Goal: Task Accomplishment & Management: Use online tool/utility

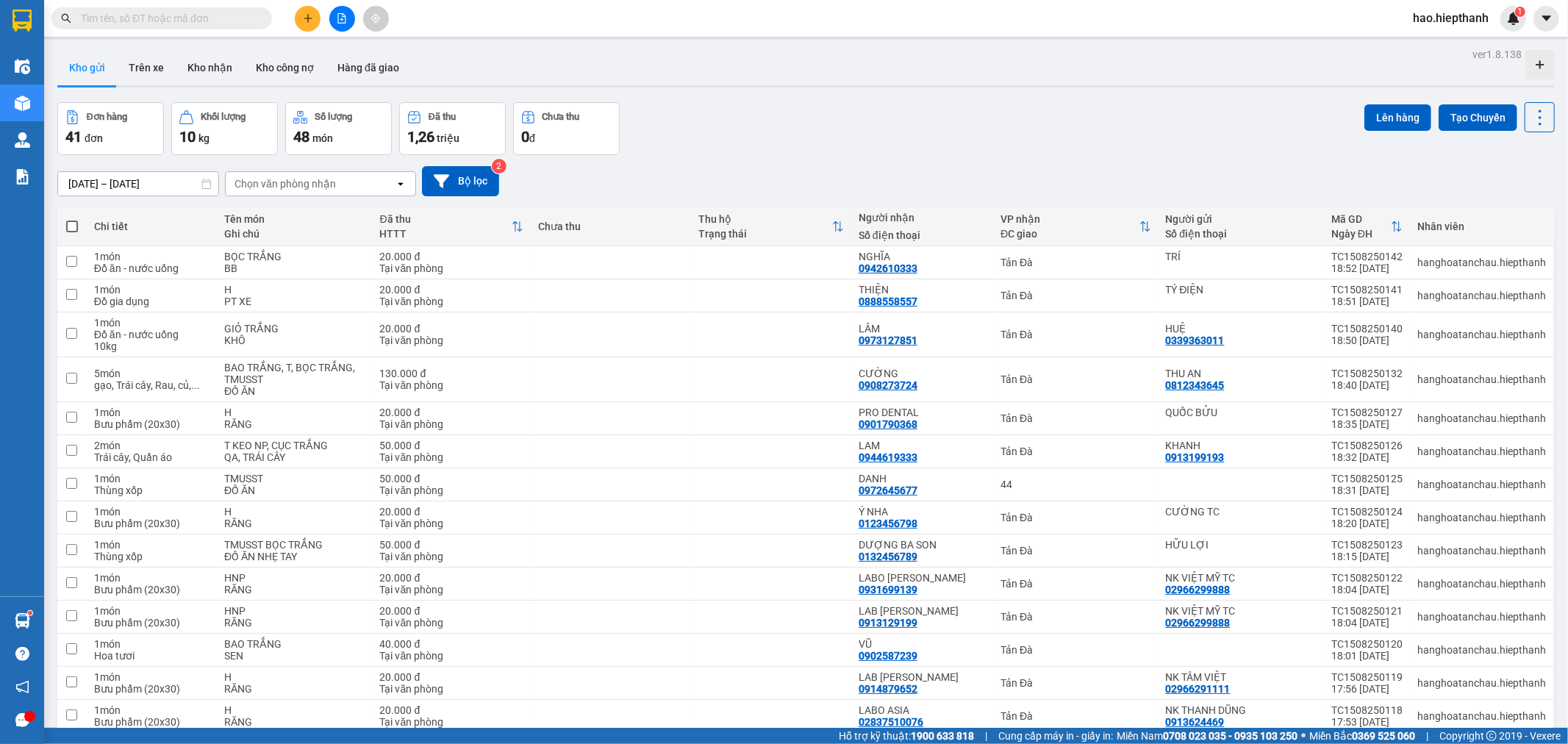
click at [241, 9] on span at bounding box center [161, 18] width 220 height 22
click at [332, 17] on button at bounding box center [342, 19] width 26 height 26
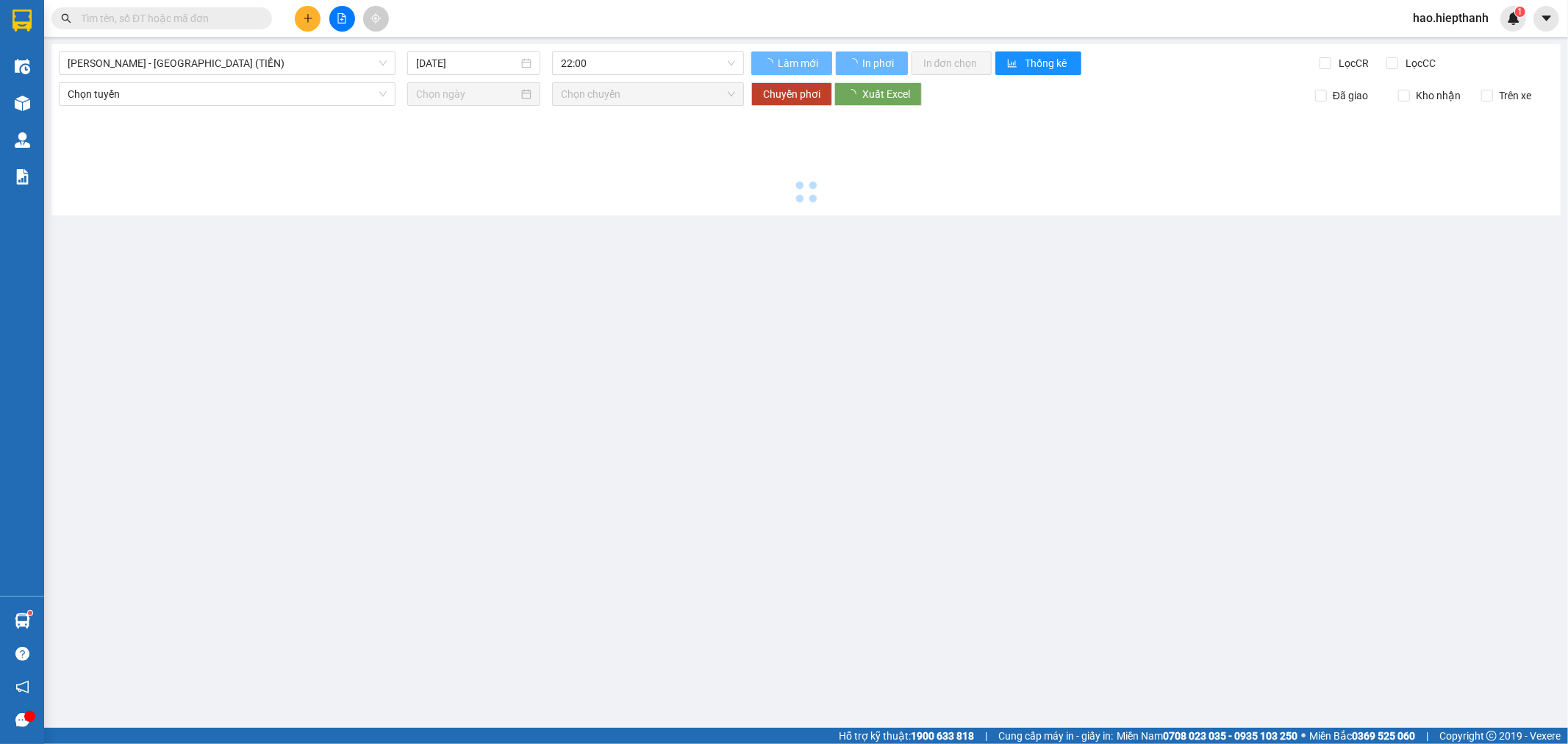
type input "[DATE]"
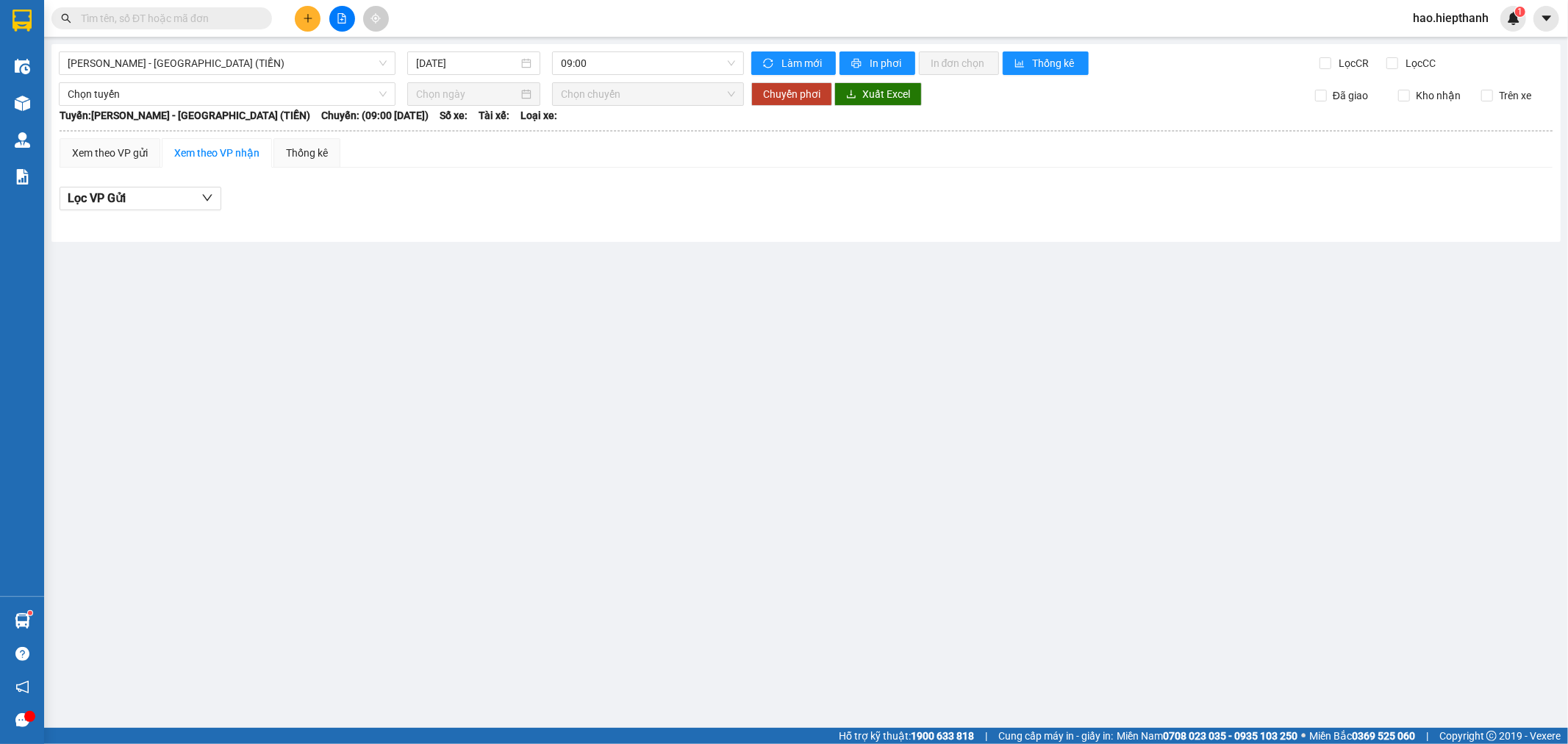
click at [273, 50] on div "[GEOGRAPHIC_DATA] - [GEOGRAPHIC_DATA] (TIỀN) [DATE] 09:00 Làm mới In phơi In đơ…" at bounding box center [806, 142] width 1509 height 197
click at [272, 54] on span "[PERSON_NAME] - [GEOGRAPHIC_DATA] (TIỀN)" at bounding box center [227, 63] width 319 height 22
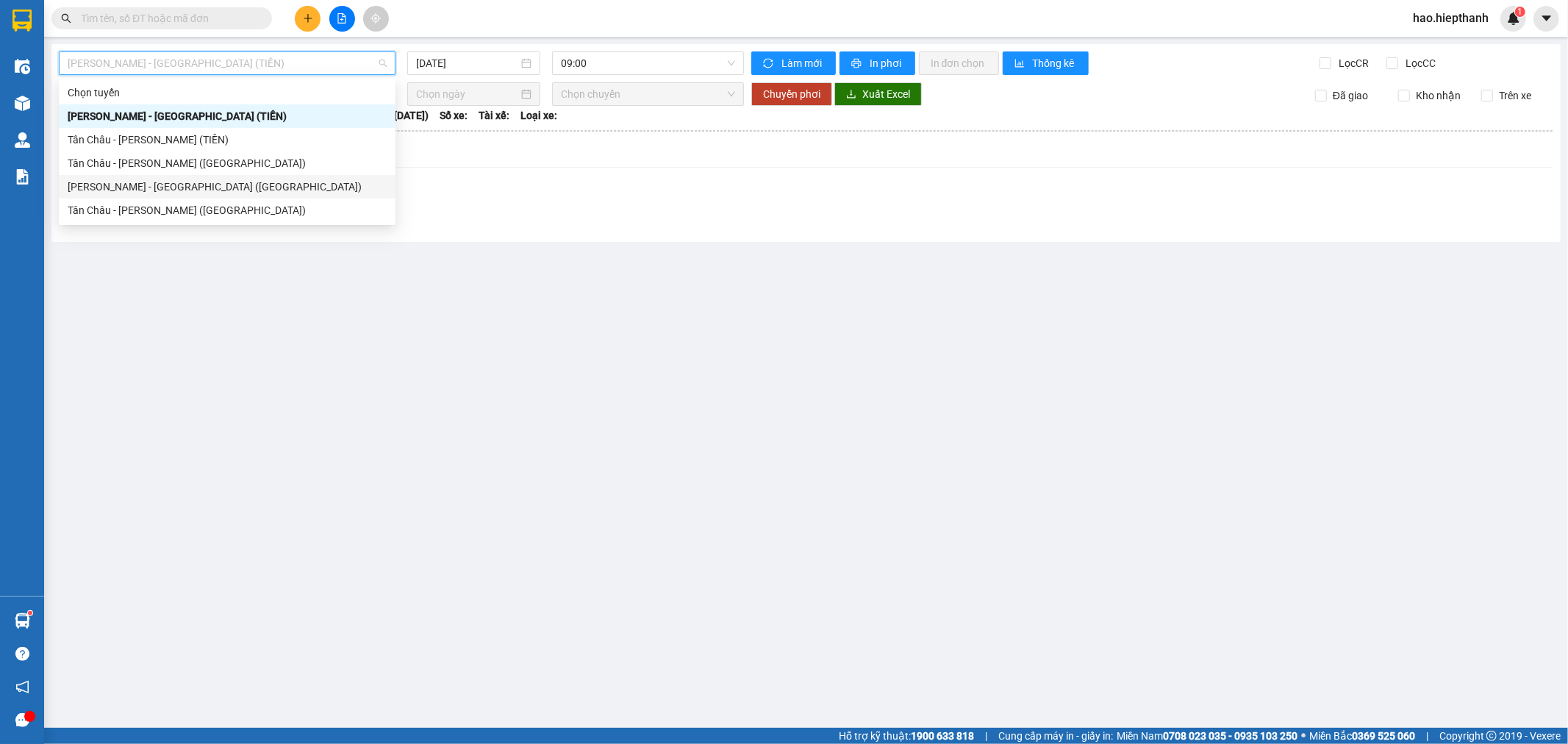
click at [246, 182] on div "[PERSON_NAME] - [GEOGRAPHIC_DATA] ([GEOGRAPHIC_DATA])" at bounding box center [227, 186] width 319 height 16
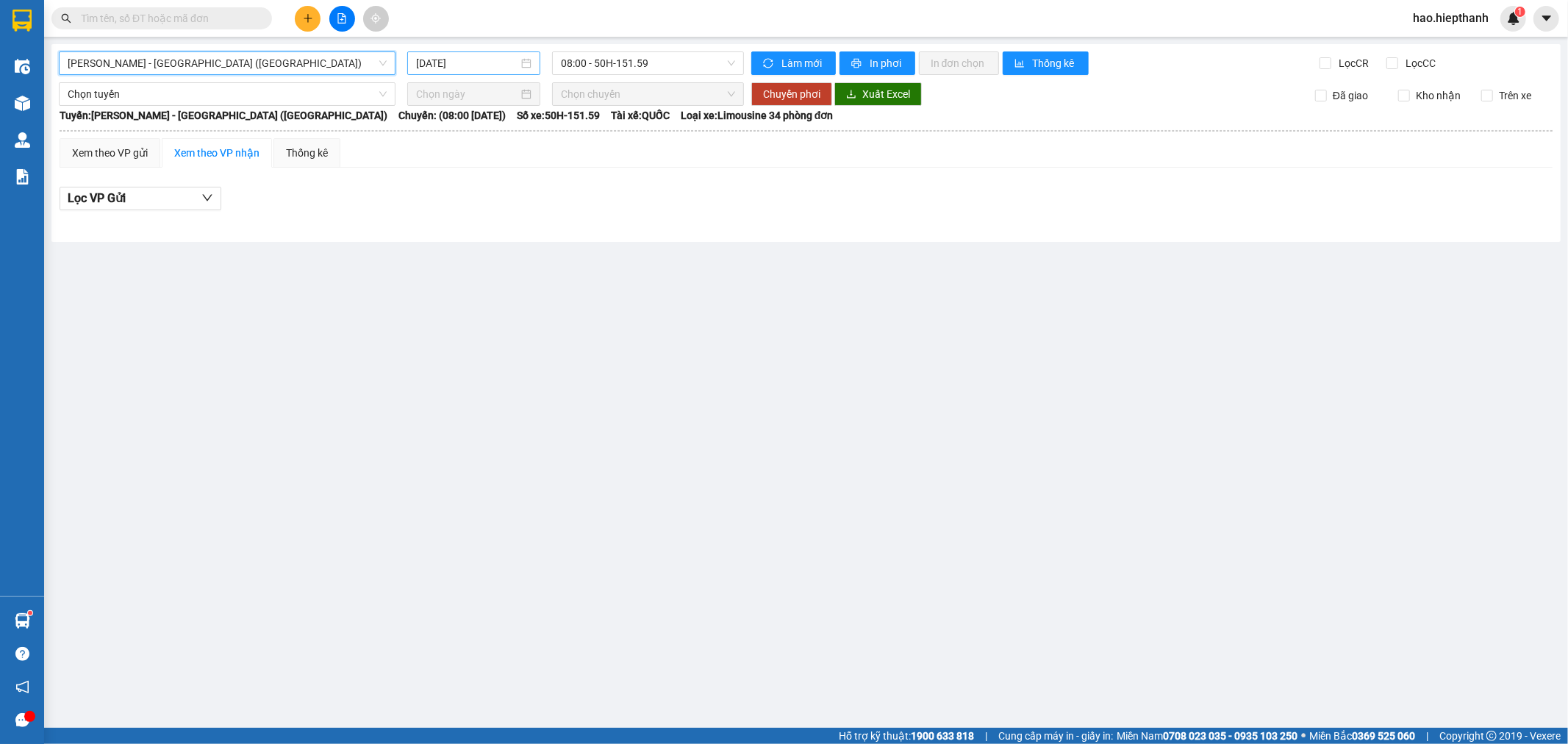
click at [492, 68] on input "[DATE]" at bounding box center [467, 63] width 103 height 16
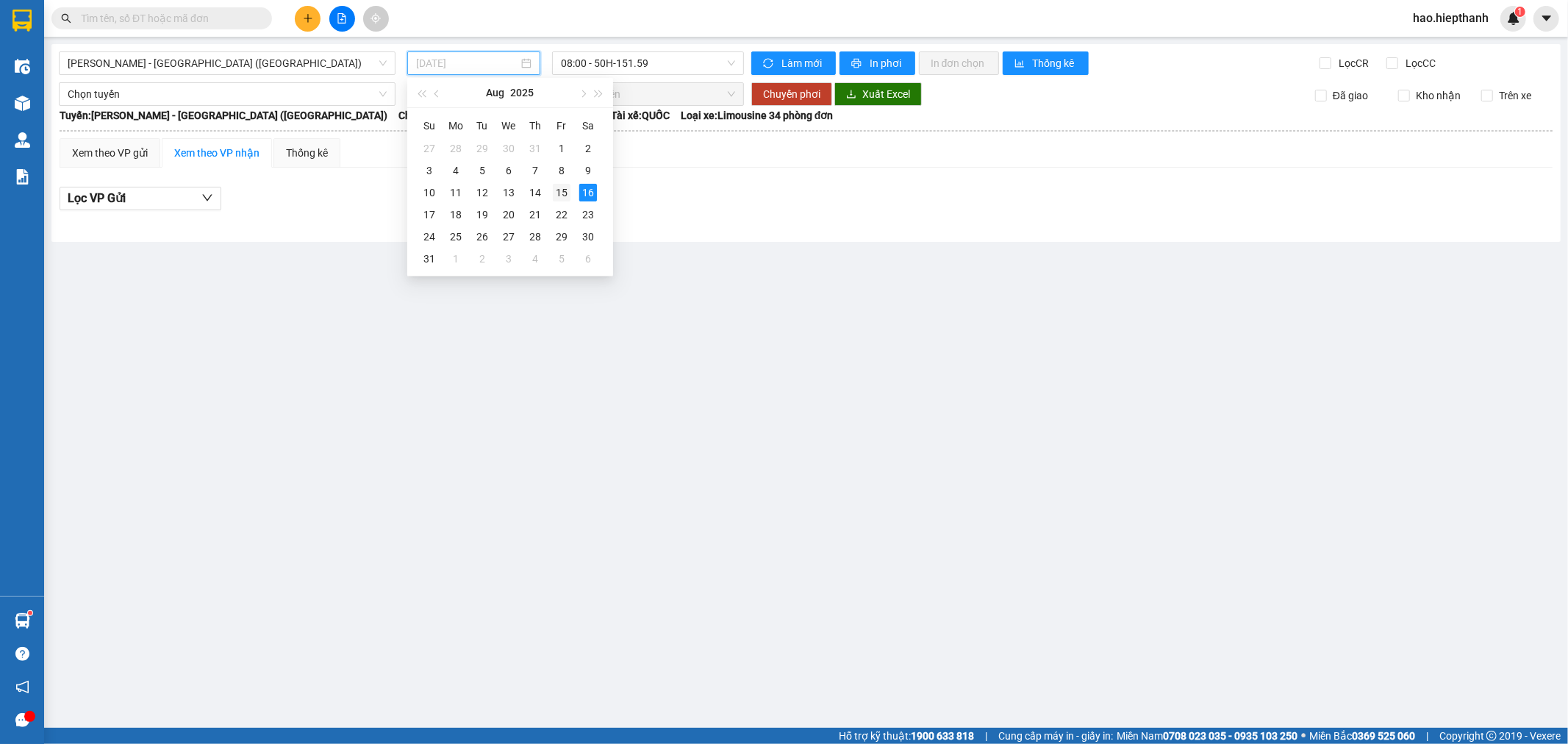
click at [559, 193] on div "15" at bounding box center [561, 192] width 17 height 17
type input "[DATE]"
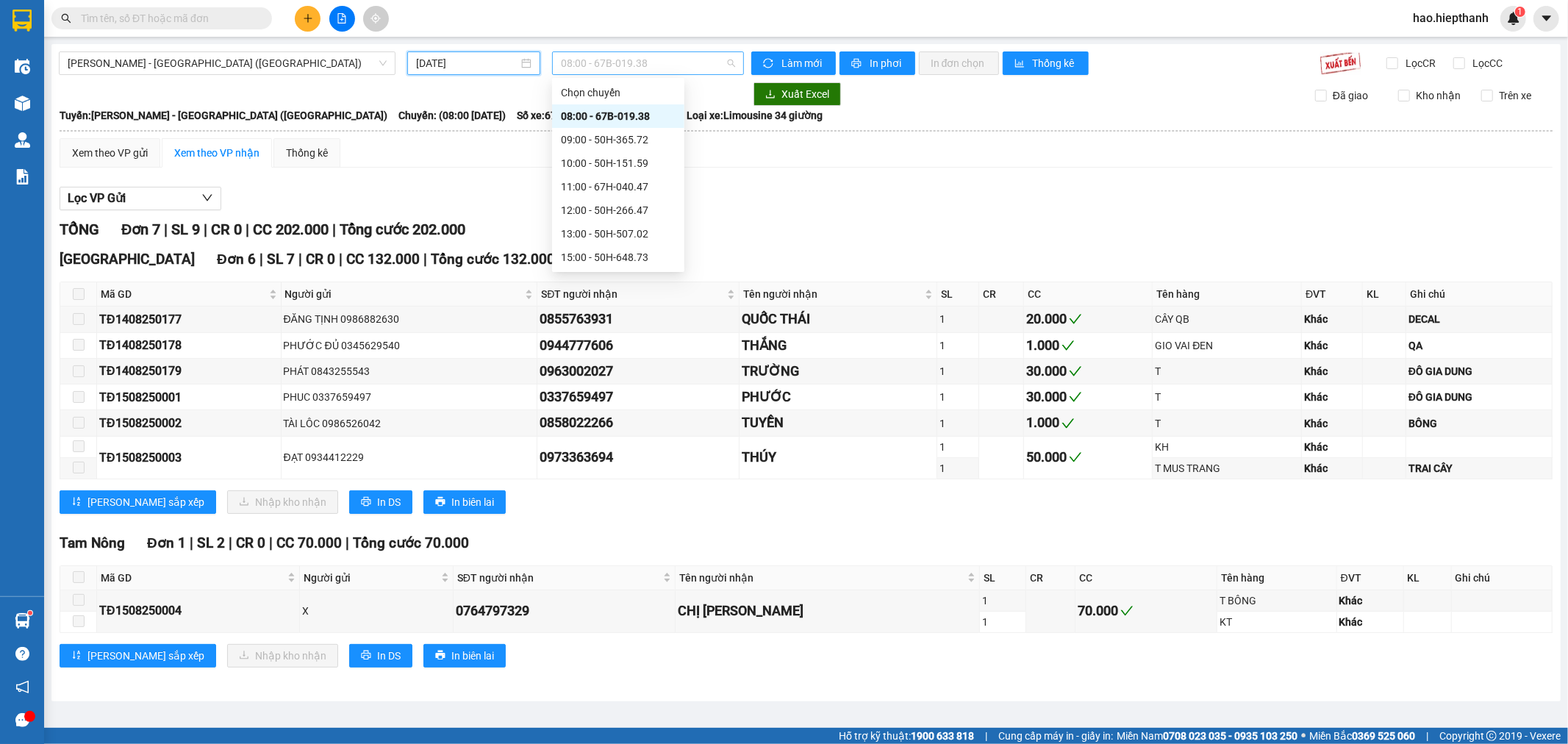
click at [642, 64] on span "08:00 - 67B-019.38" at bounding box center [648, 63] width 173 height 22
click at [644, 259] on div "22:30 - 50H-365.72" at bounding box center [618, 256] width 115 height 16
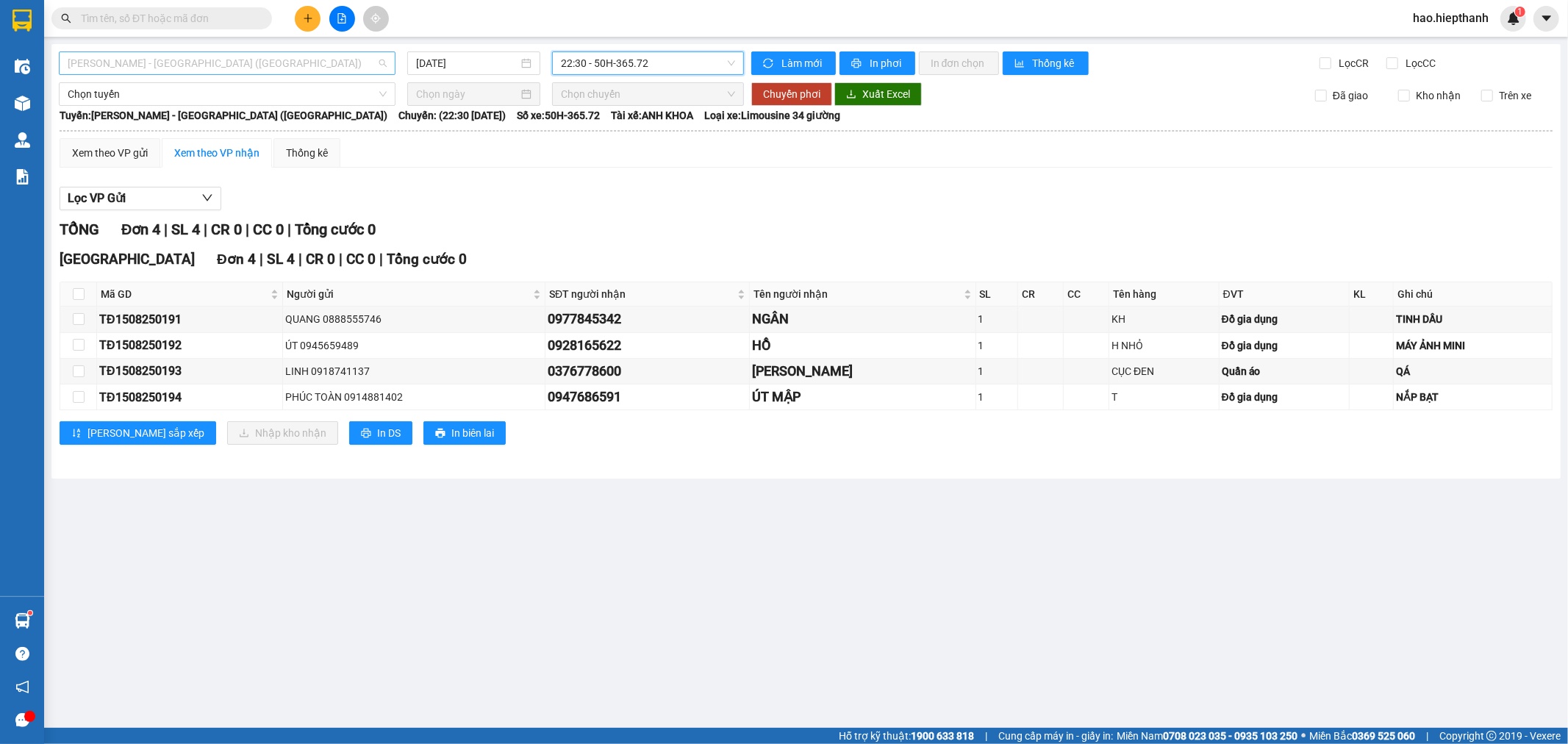
click at [333, 65] on span "[PERSON_NAME] - [GEOGRAPHIC_DATA] ([GEOGRAPHIC_DATA])" at bounding box center [227, 63] width 319 height 22
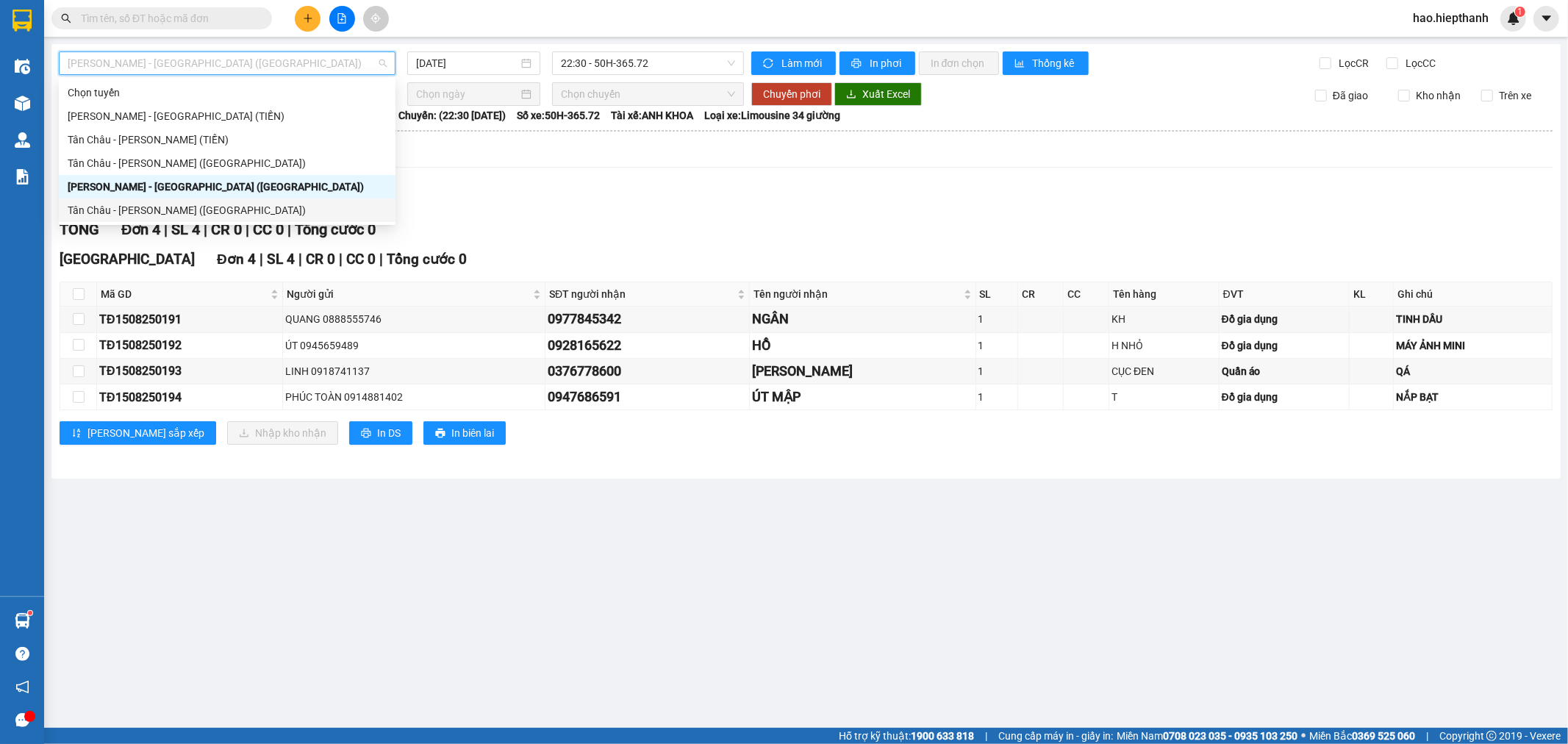
click at [299, 214] on div "Tân Châu - [PERSON_NAME] ([GEOGRAPHIC_DATA])" at bounding box center [227, 210] width 319 height 16
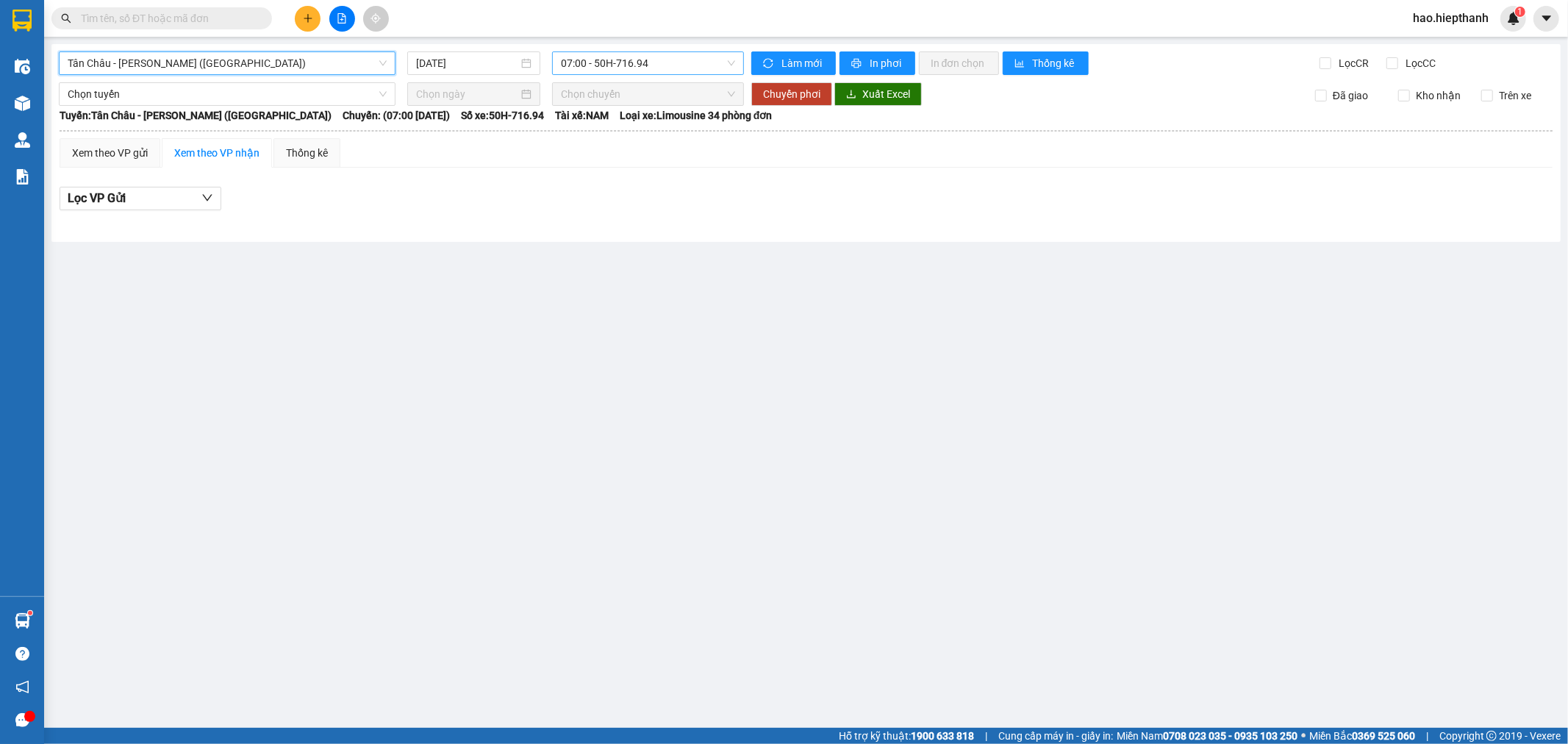
click at [621, 71] on span "07:00 - 50H-716.94" at bounding box center [648, 63] width 173 height 22
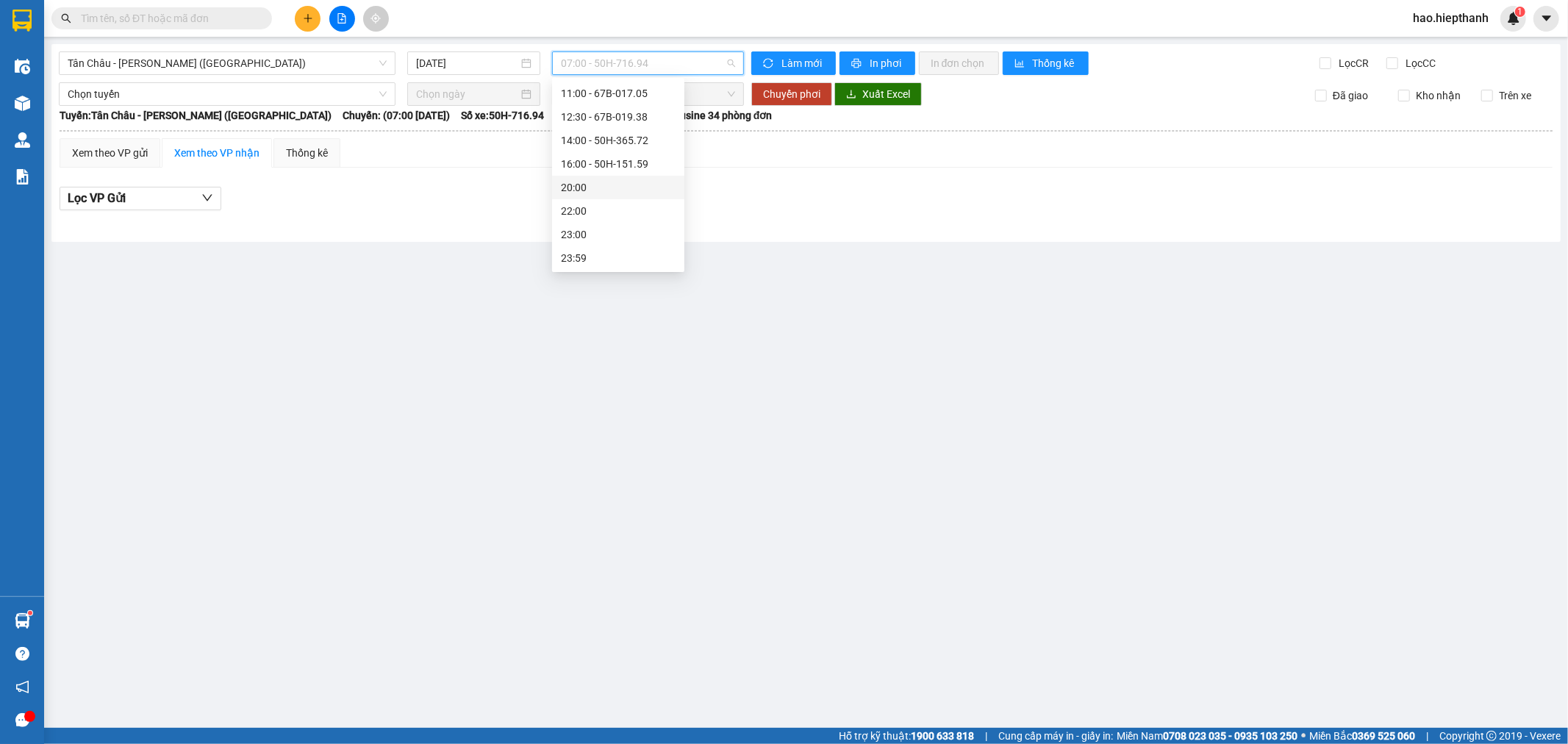
scroll to position [71, 0]
click at [522, 68] on div "[DATE]" at bounding box center [473, 63] width 115 height 16
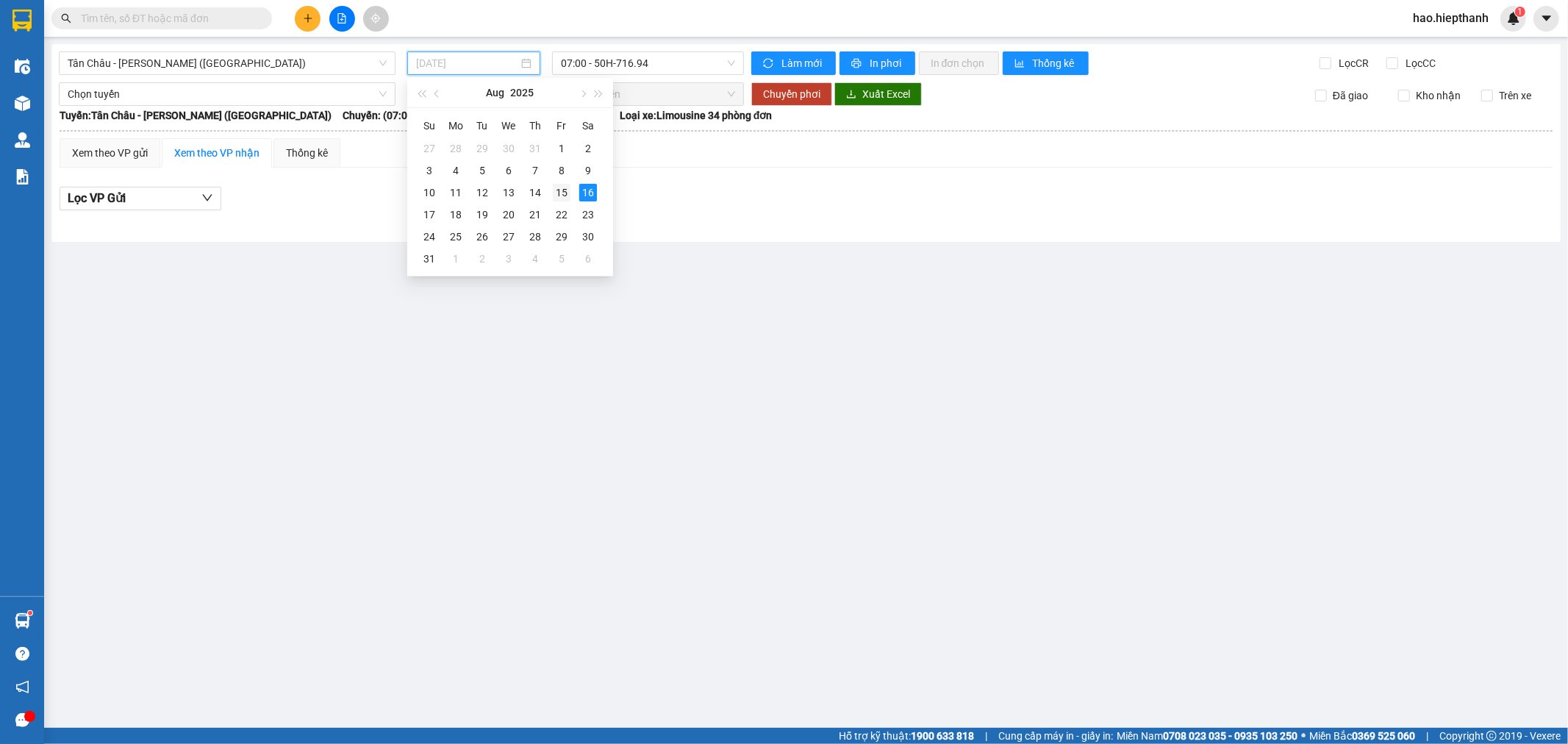
click at [565, 193] on div "15" at bounding box center [561, 192] width 17 height 17
type input "[DATE]"
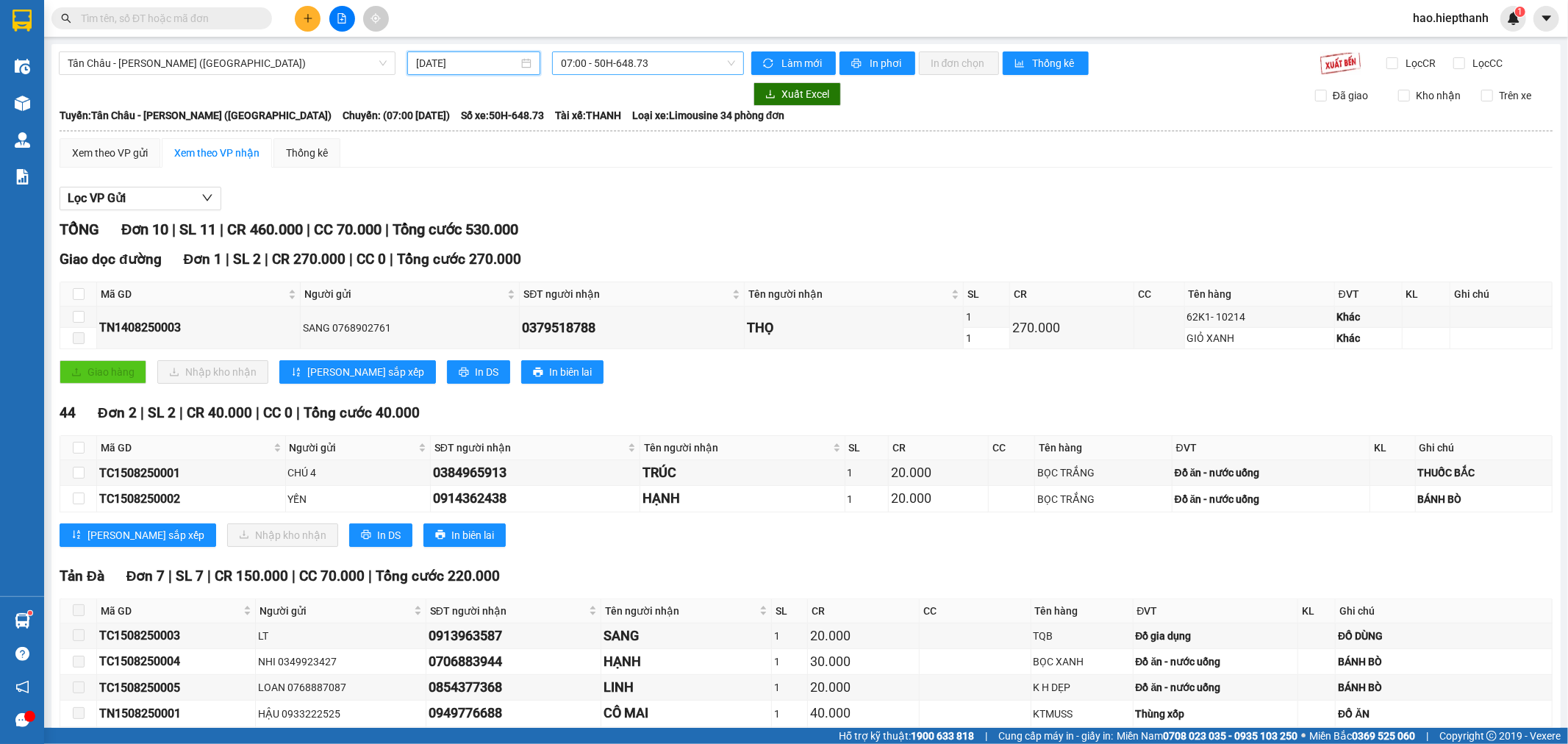
click at [600, 61] on span "07:00 - 50H-648.73" at bounding box center [648, 63] width 173 height 22
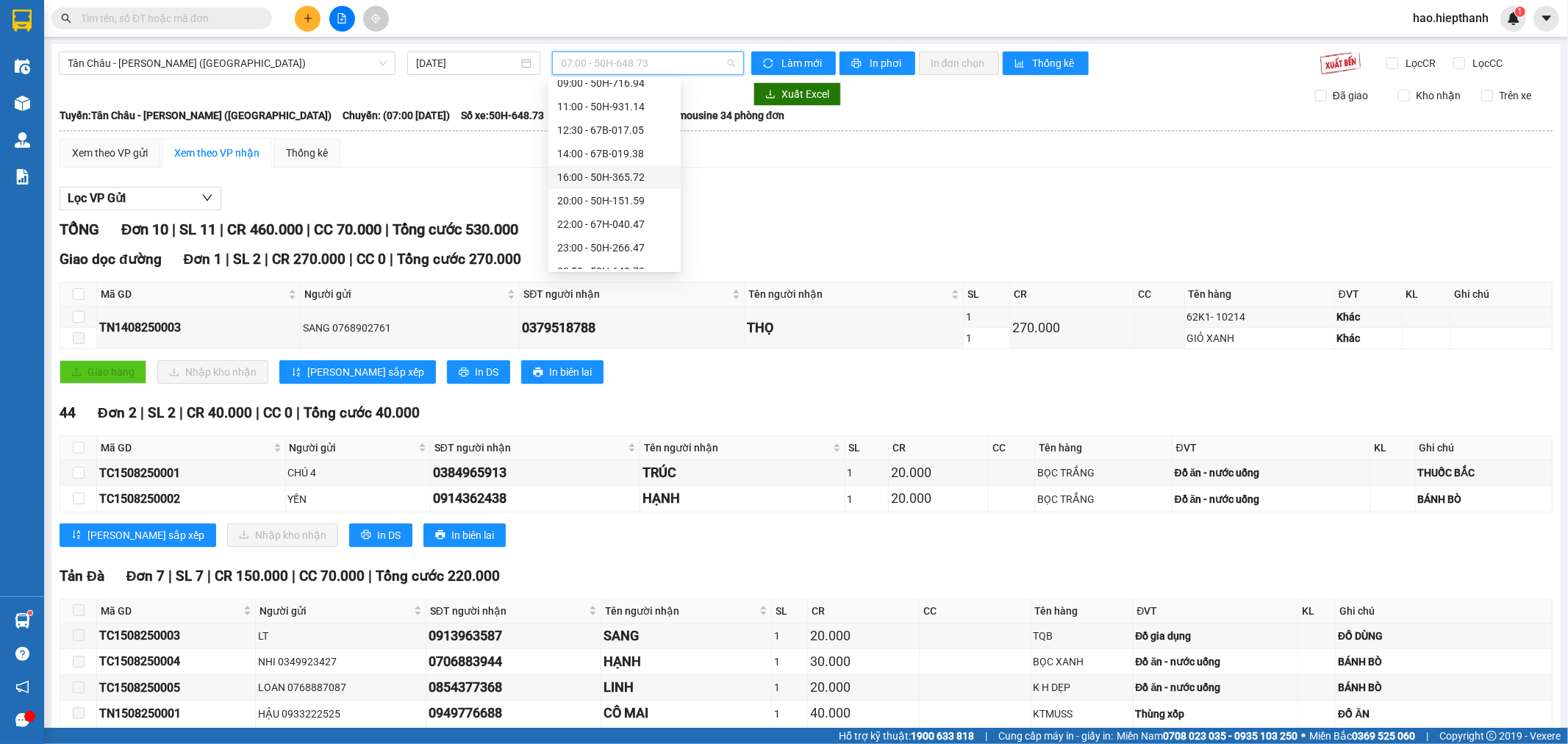
scroll to position [71, 0]
click at [599, 254] on div "23:59 - 50H-648.73" at bounding box center [614, 256] width 115 height 16
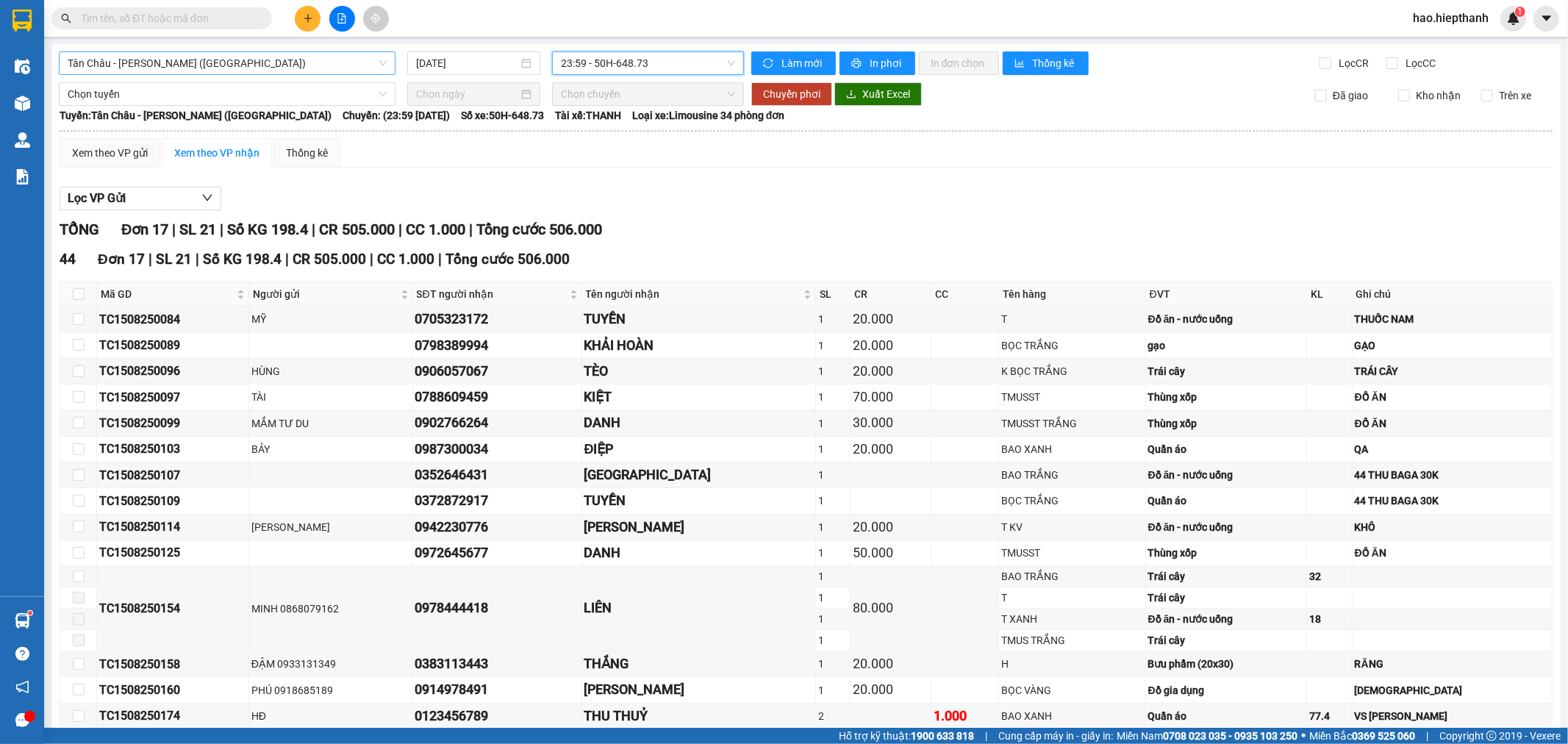
click at [308, 69] on span "Tân Châu - [PERSON_NAME] ([GEOGRAPHIC_DATA])" at bounding box center [227, 63] width 319 height 22
click at [585, 57] on span "23:59 - 50H-648.73" at bounding box center [648, 63] width 173 height 22
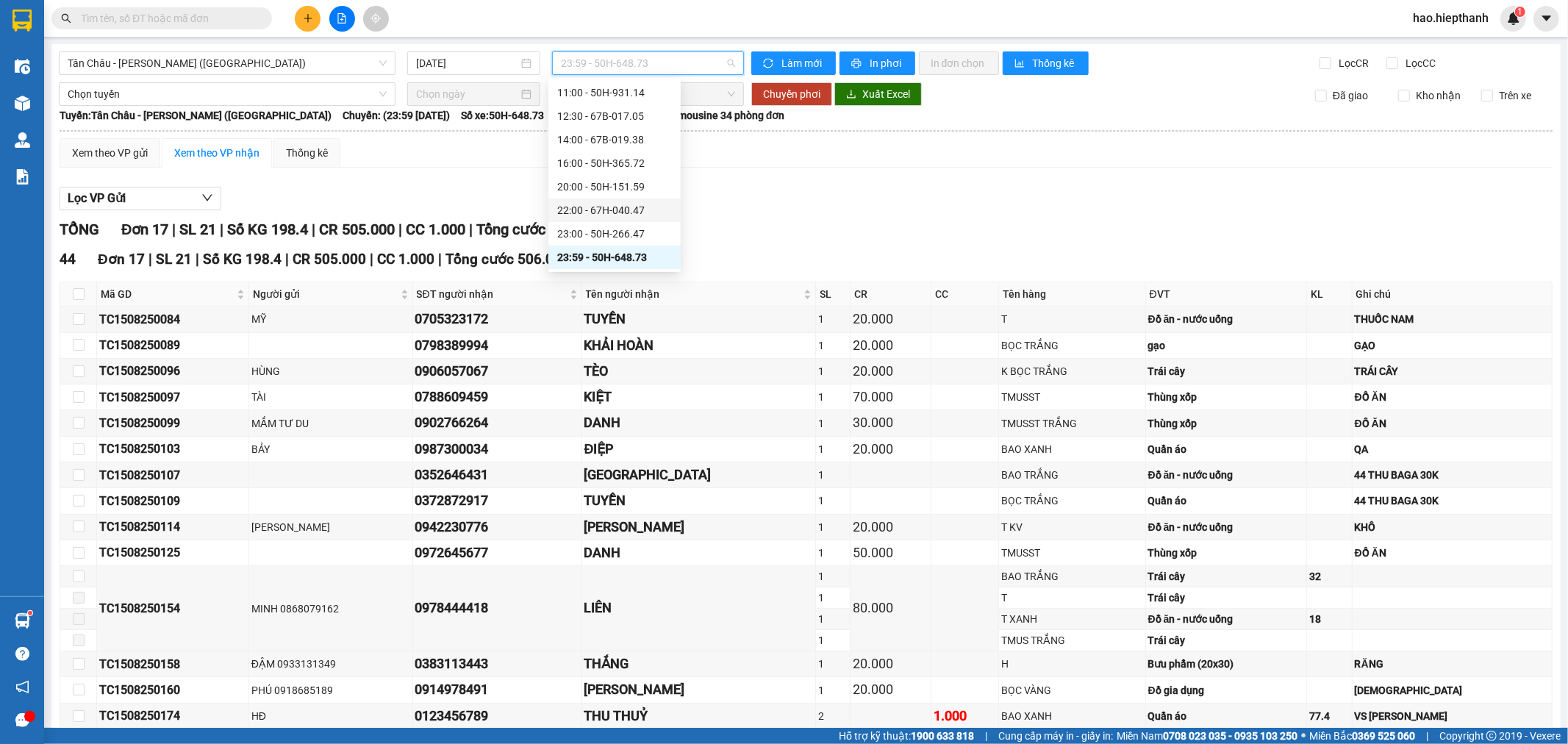
click at [610, 199] on div "22:00 - 67H-040.47" at bounding box center [614, 210] width 132 height 23
